Goal: Information Seeking & Learning: Check status

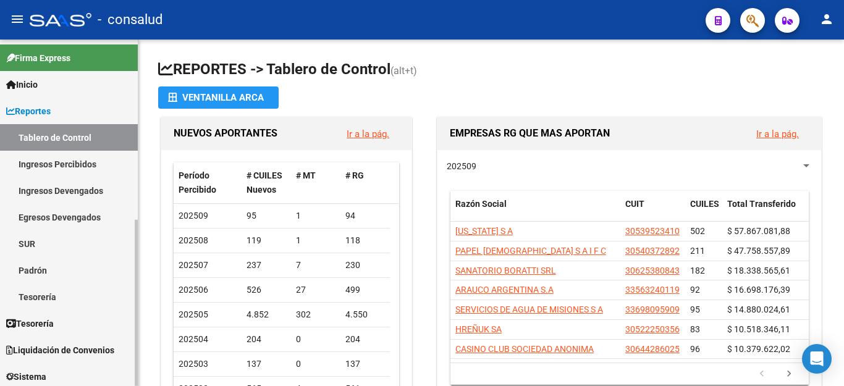
scroll to position [185, 0]
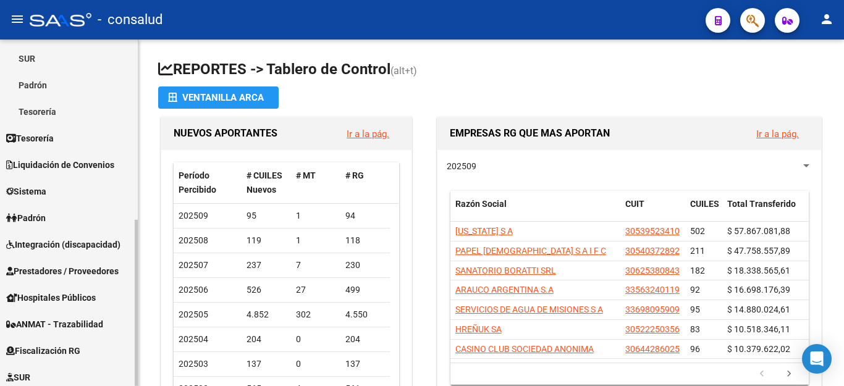
click at [53, 221] on link "Padrón" at bounding box center [69, 218] width 138 height 27
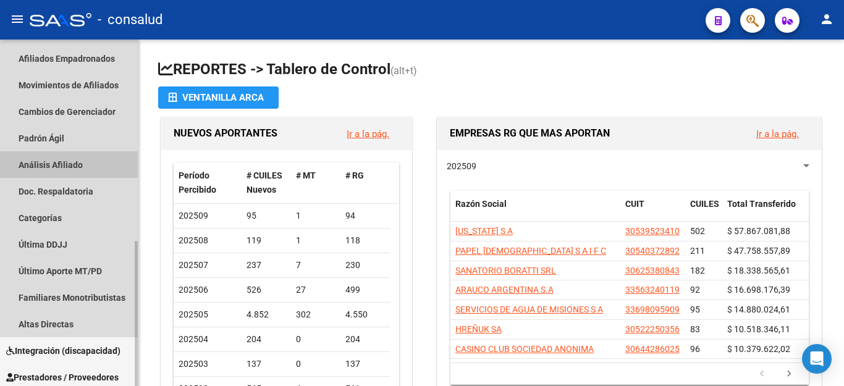
click at [53, 162] on link "Análisis Afiliado" at bounding box center [69, 164] width 138 height 27
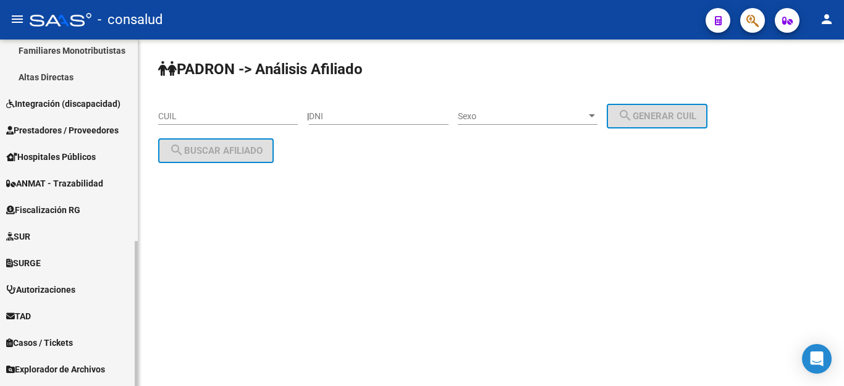
scroll to position [482, 0]
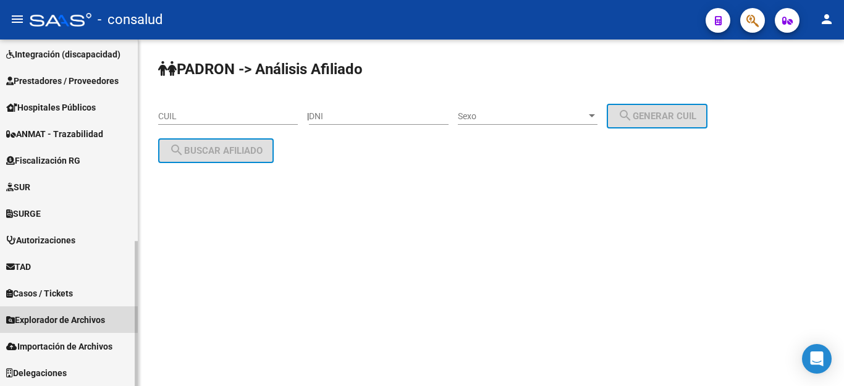
click at [68, 314] on span "Explorador de Archivos" at bounding box center [55, 320] width 99 height 14
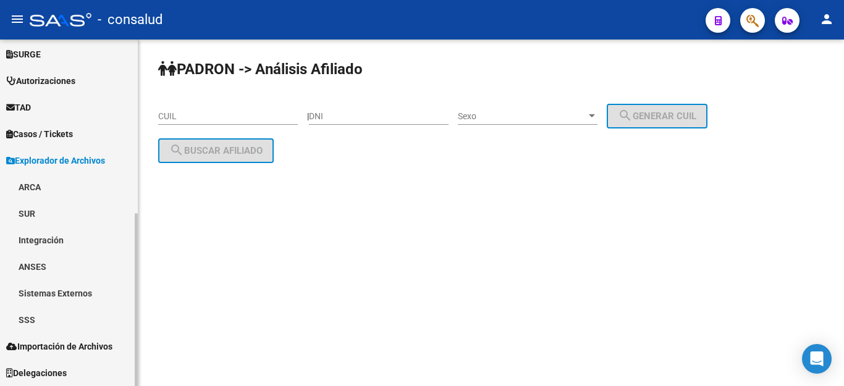
scroll to position [349, 0]
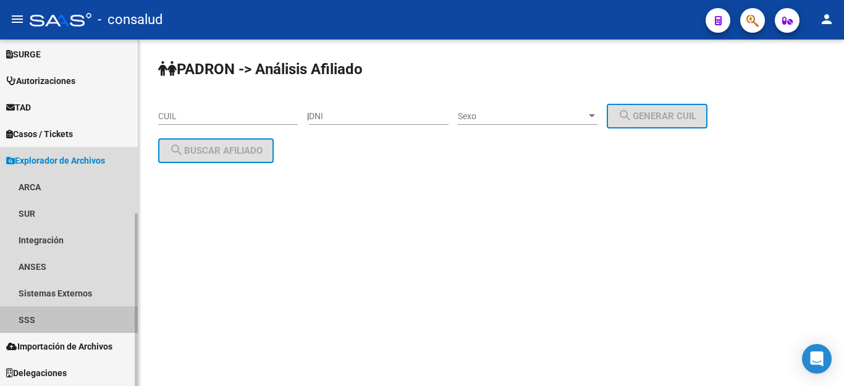
click at [67, 313] on link "SSS" at bounding box center [69, 319] width 138 height 27
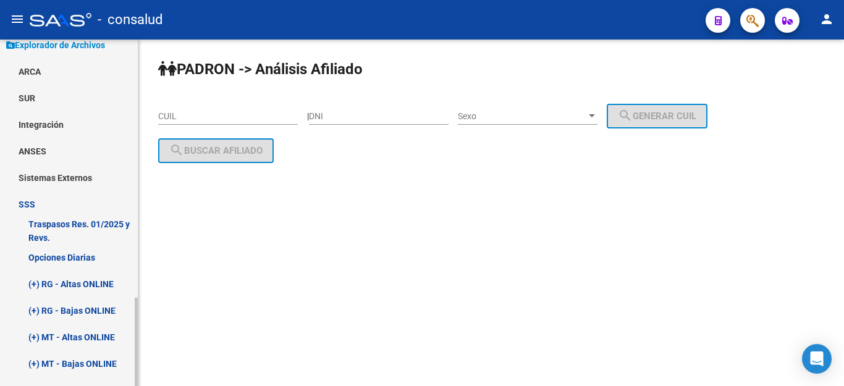
scroll to position [473, 0]
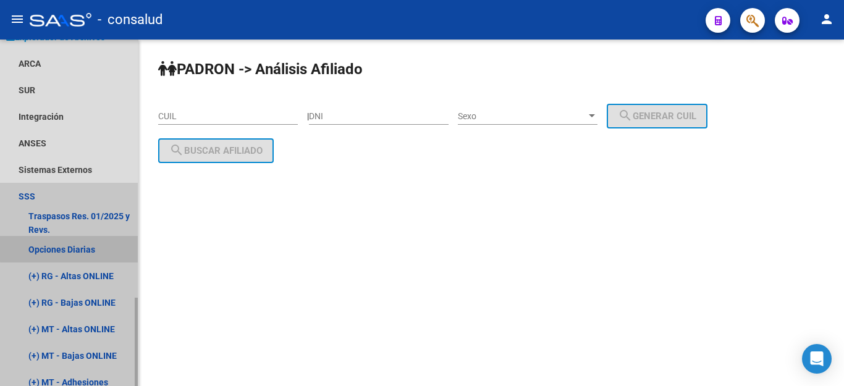
click at [75, 248] on link "Opciones Diarias" at bounding box center [69, 249] width 138 height 27
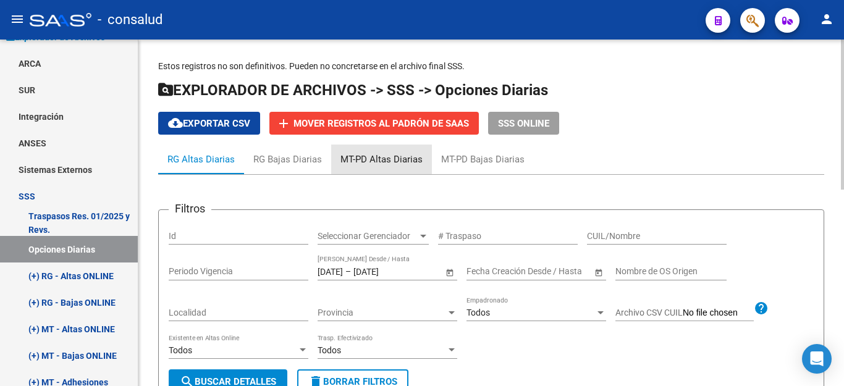
click at [397, 156] on div "MT-PD Altas Diarias" at bounding box center [381, 160] width 82 height 14
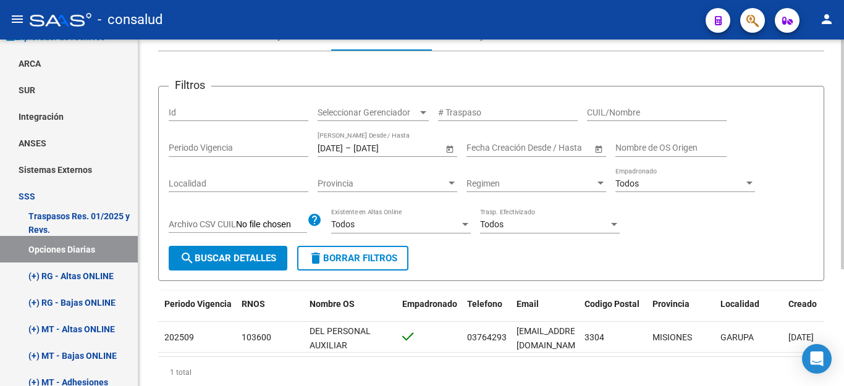
scroll to position [175, 0]
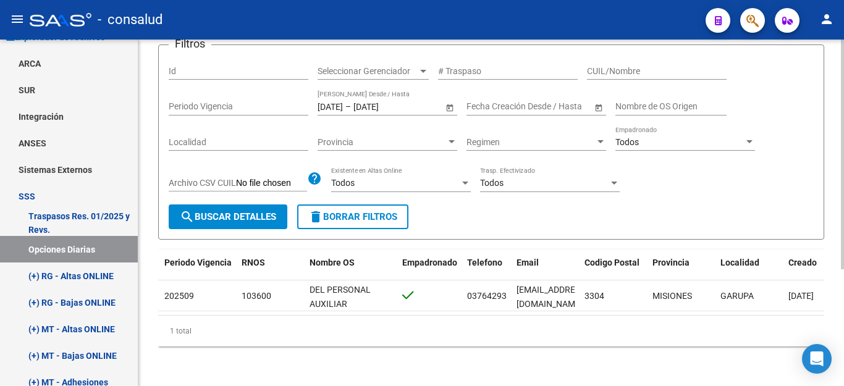
drag, startPoint x: 615, startPoint y: 303, endPoint x: 712, endPoint y: 303, distance: 97.0
click at [713, 303] on datatable-body "1 A01 - Consalud 27235517596 [PERSON_NAME] [PERSON_NAME] E [DATE] 359092107 202…" at bounding box center [491, 298] width 666 height 35
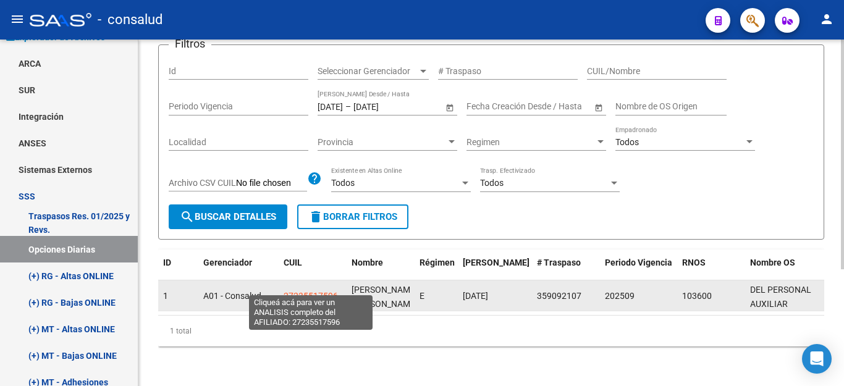
click at [305, 291] on span "27235517596" at bounding box center [311, 296] width 54 height 10
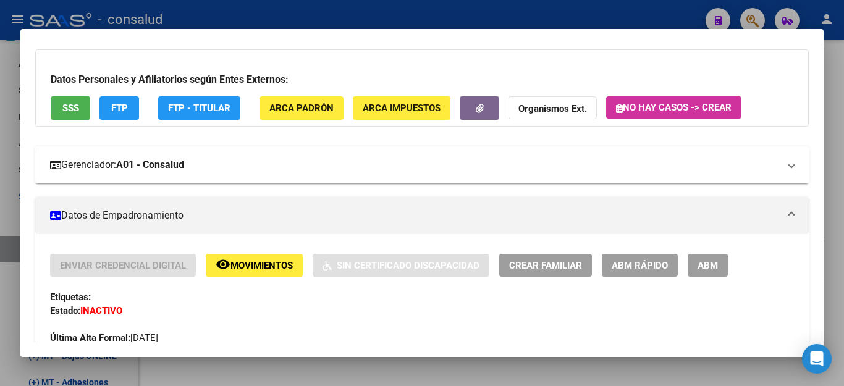
scroll to position [0, 0]
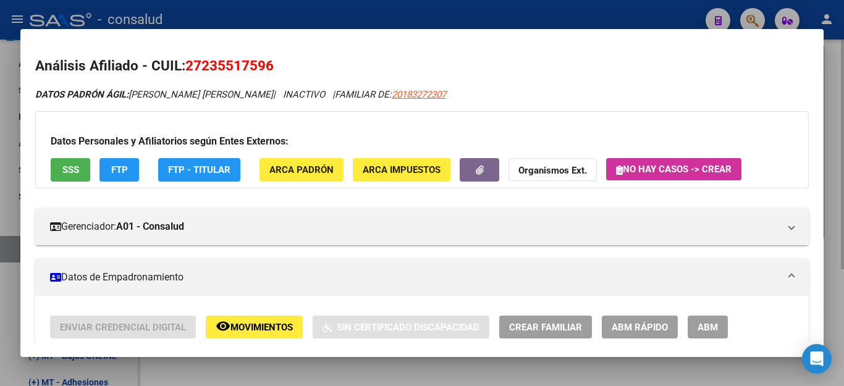
click at [833, 221] on div at bounding box center [422, 193] width 844 height 386
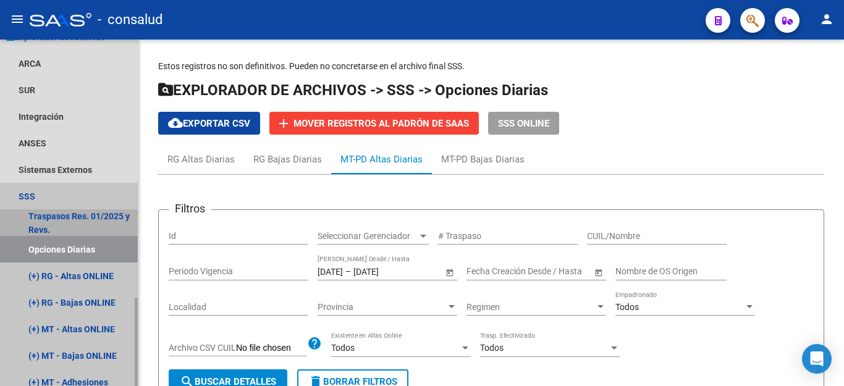
click at [103, 217] on link "Traspasos Res. 01/2025 y Revs." at bounding box center [69, 222] width 138 height 27
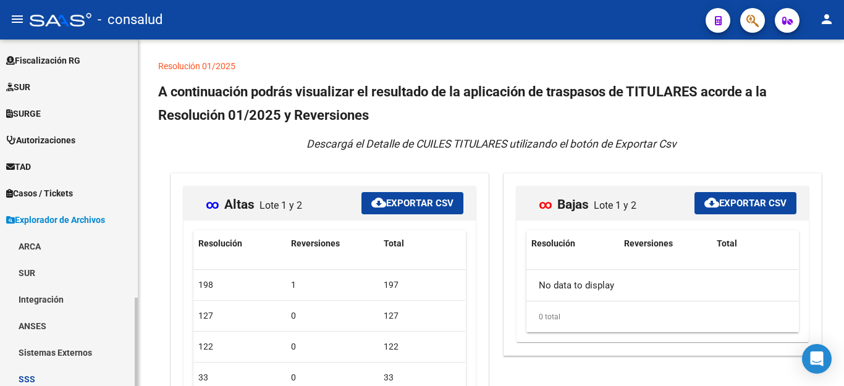
scroll to position [371, 0]
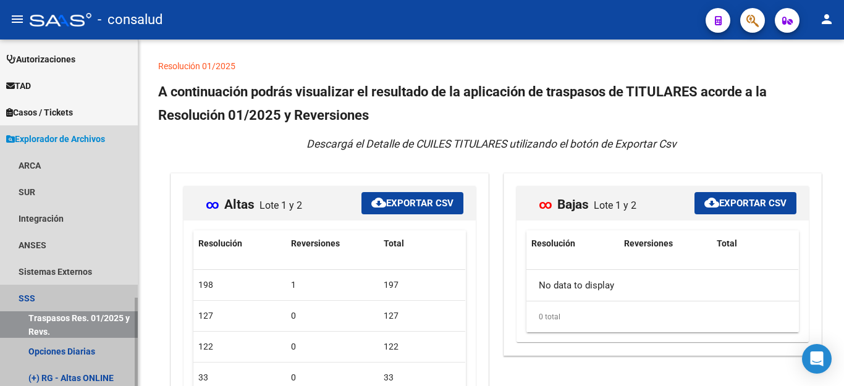
click at [83, 299] on link "SSS" at bounding box center [69, 298] width 138 height 27
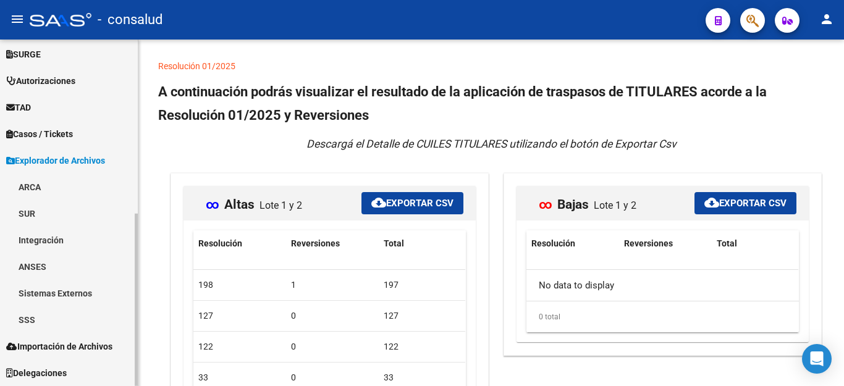
scroll to position [349, 0]
click at [76, 318] on link "SSS" at bounding box center [69, 319] width 138 height 27
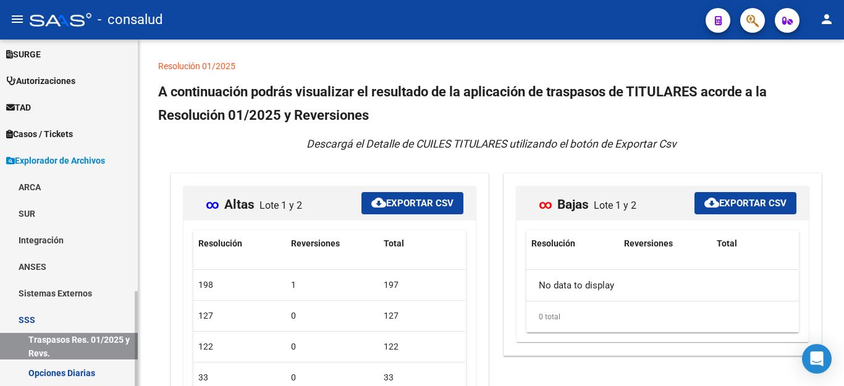
scroll to position [371, 0]
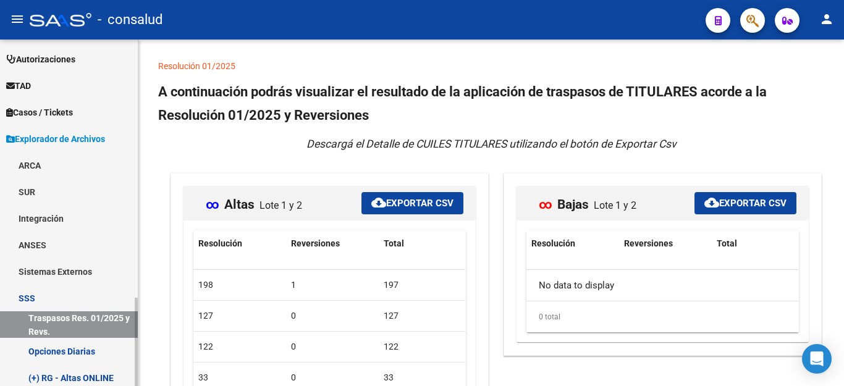
click at [74, 346] on link "Opciones Diarias" at bounding box center [69, 351] width 138 height 27
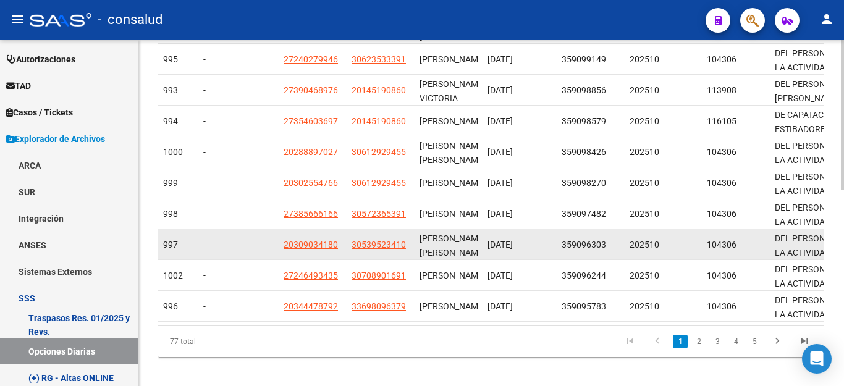
scroll to position [454, 0]
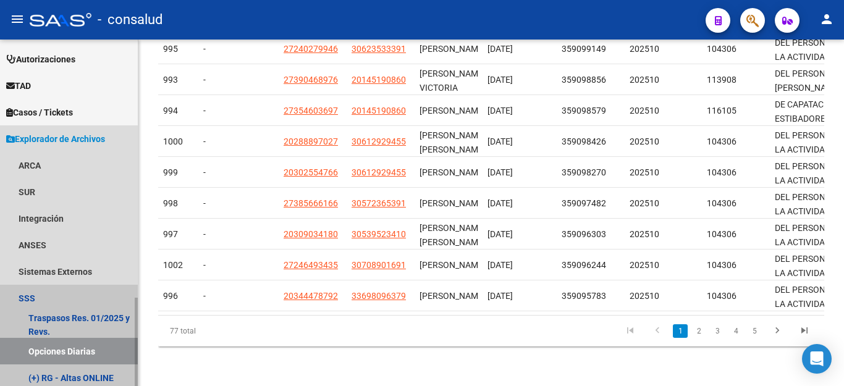
click at [74, 351] on link "Opciones Diarias" at bounding box center [69, 351] width 138 height 27
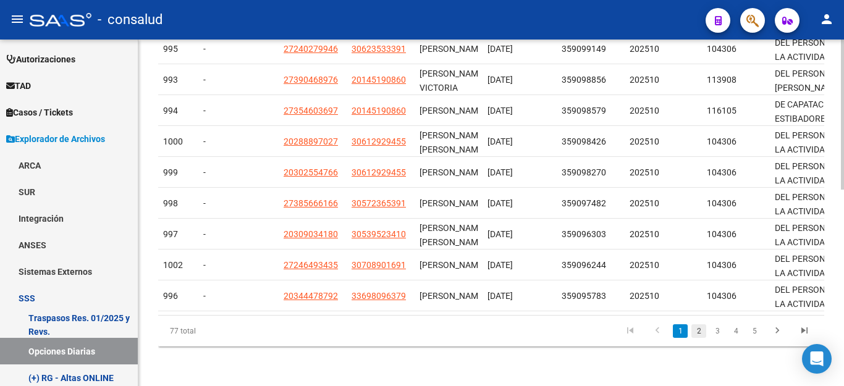
click at [699, 332] on link "2" at bounding box center [698, 331] width 15 height 14
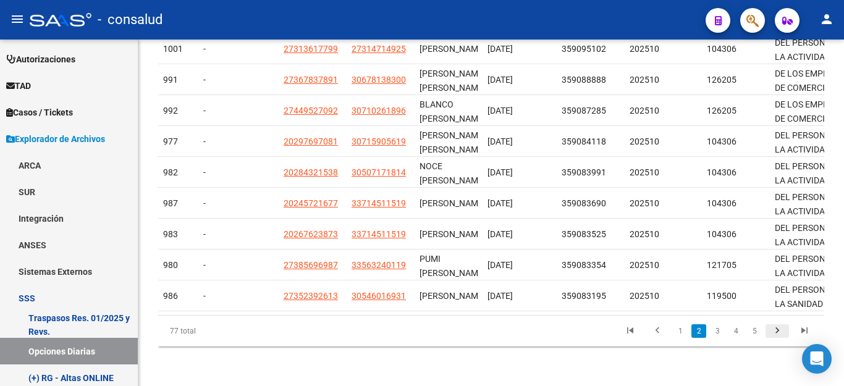
click at [775, 329] on icon "go to next page" at bounding box center [777, 332] width 16 height 15
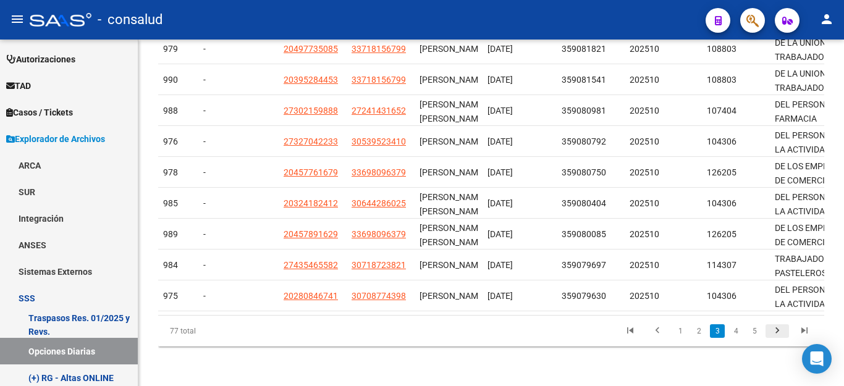
click at [772, 331] on icon "go to next page" at bounding box center [777, 332] width 16 height 15
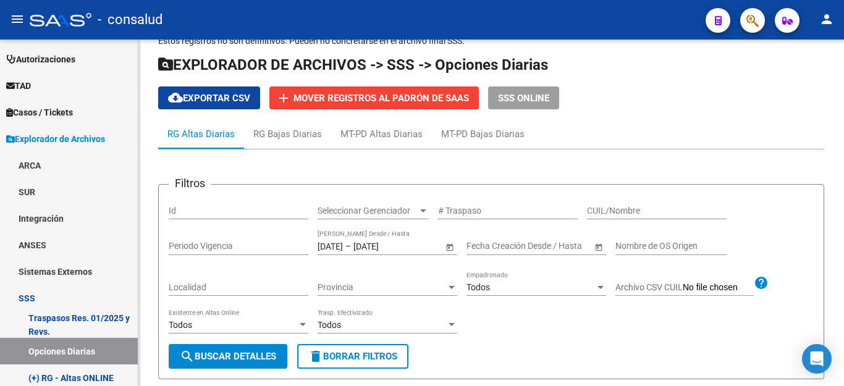
scroll to position [21, 0]
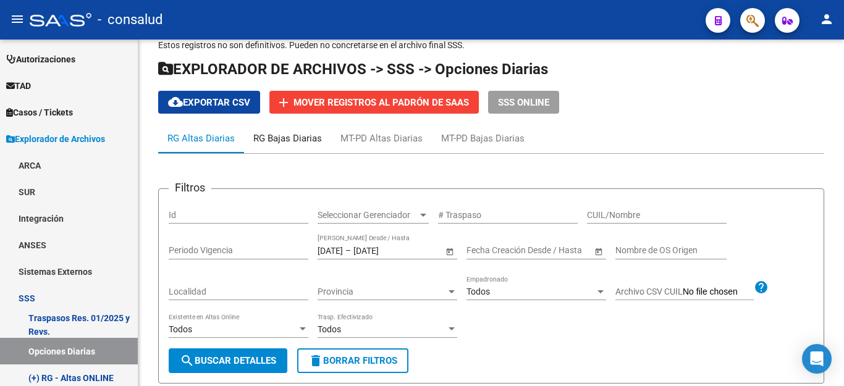
click at [296, 140] on div "RG Bajas Diarias" at bounding box center [287, 139] width 69 height 14
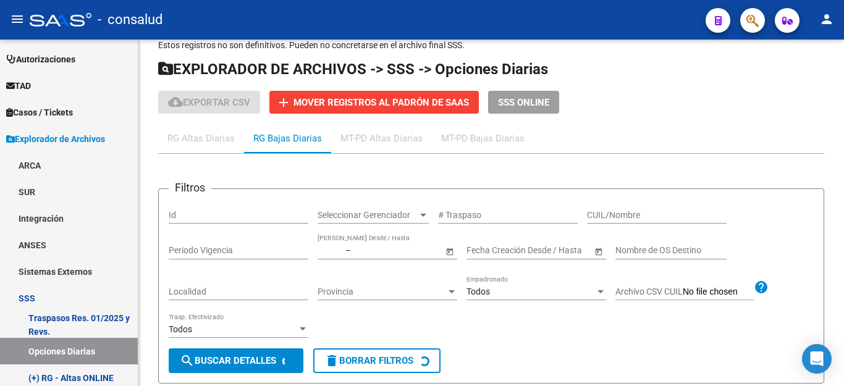
type input "[DATE]"
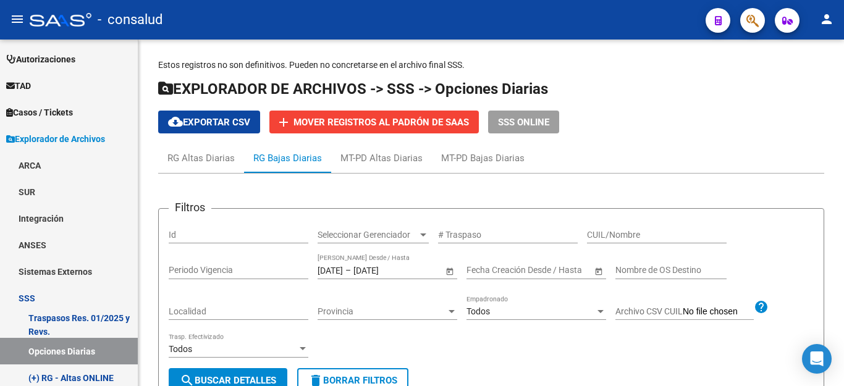
scroll to position [0, 0]
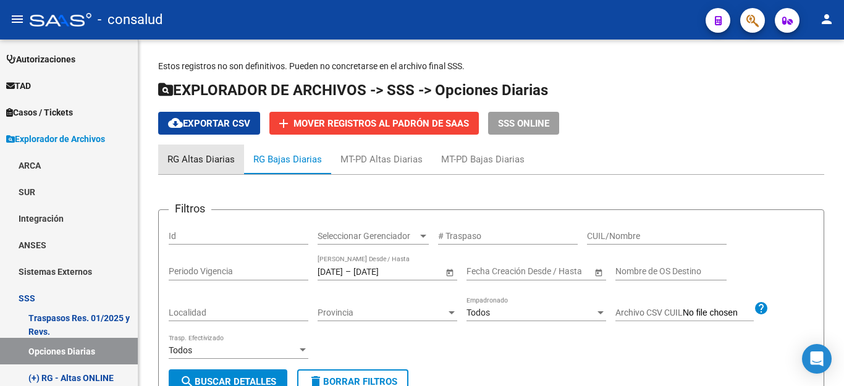
click at [221, 156] on div "RG Altas Diarias" at bounding box center [200, 160] width 67 height 14
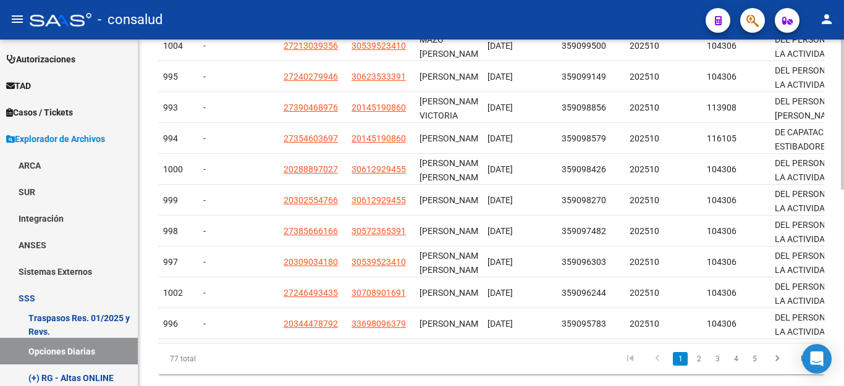
scroll to position [433, 0]
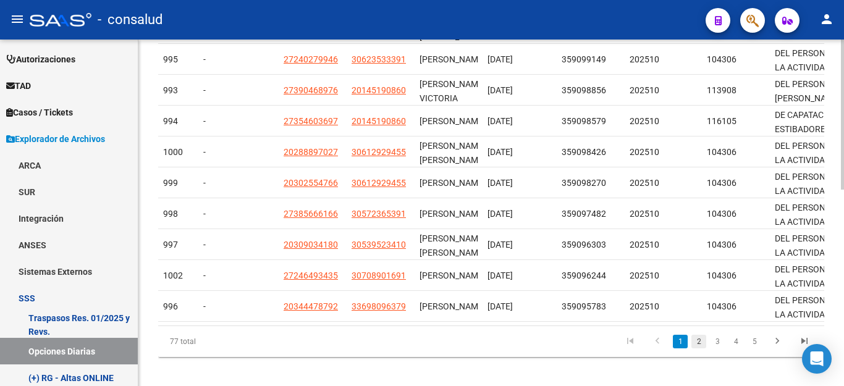
click at [699, 348] on link "2" at bounding box center [698, 342] width 15 height 14
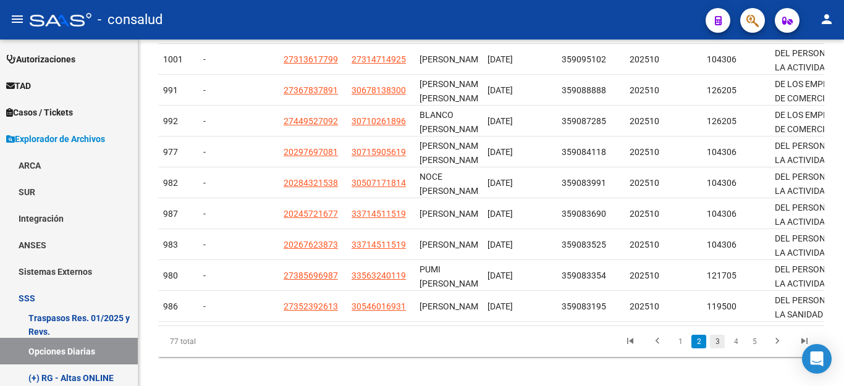
click at [715, 348] on link "3" at bounding box center [717, 342] width 15 height 14
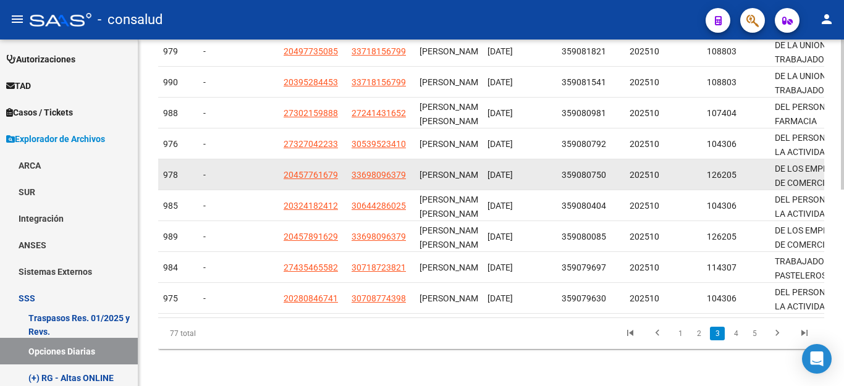
scroll to position [454, 0]
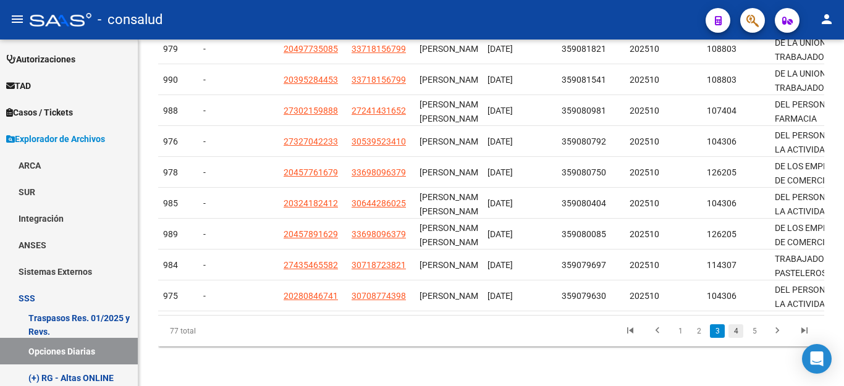
click at [738, 332] on link "4" at bounding box center [735, 331] width 15 height 14
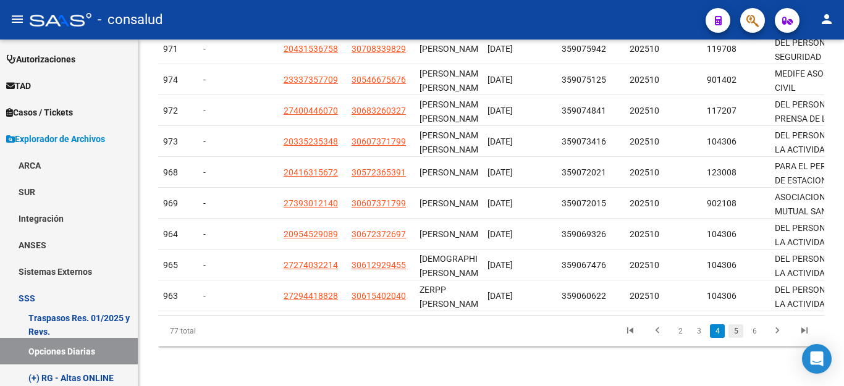
click at [730, 334] on link "5" at bounding box center [735, 331] width 15 height 14
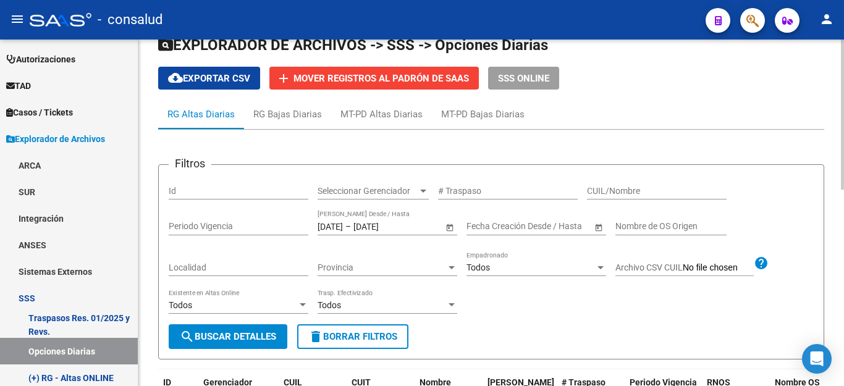
scroll to position [0, 0]
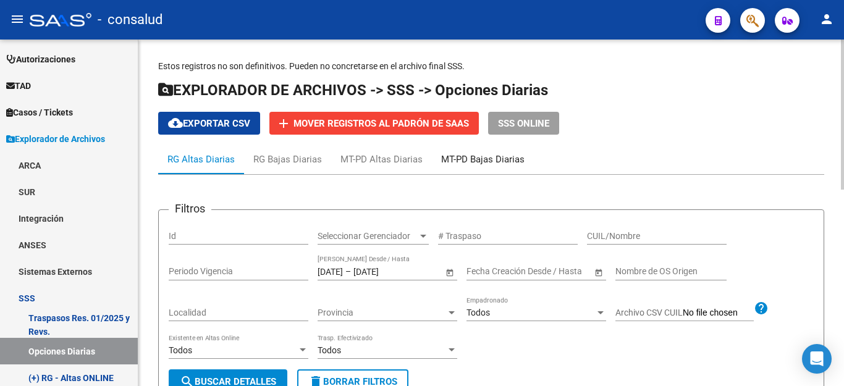
click at [484, 159] on div "MT-PD Bajas Diarias" at bounding box center [482, 160] width 83 height 14
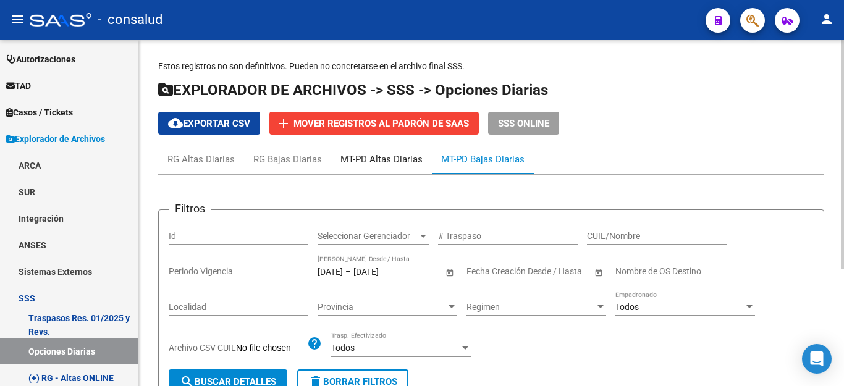
click at [392, 153] on div "MT-PD Altas Diarias" at bounding box center [381, 160] width 82 height 14
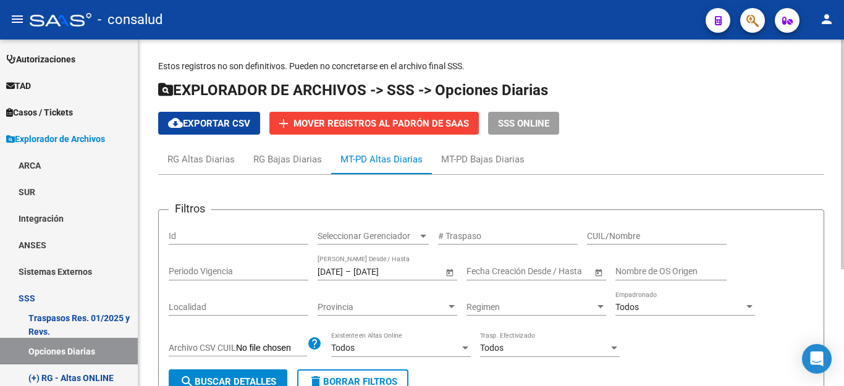
scroll to position [175, 0]
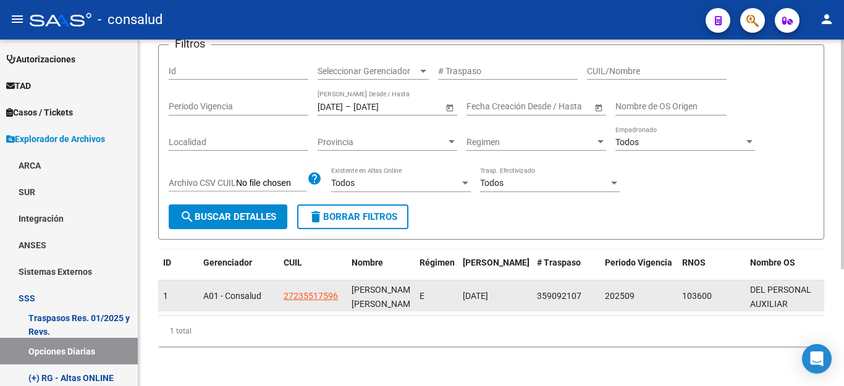
drag, startPoint x: 289, startPoint y: 283, endPoint x: 333, endPoint y: 286, distance: 44.0
click at [340, 289] on div "27235517596" at bounding box center [313, 296] width 58 height 14
copy span "27235517596"
